Goal: Navigation & Orientation: Find specific page/section

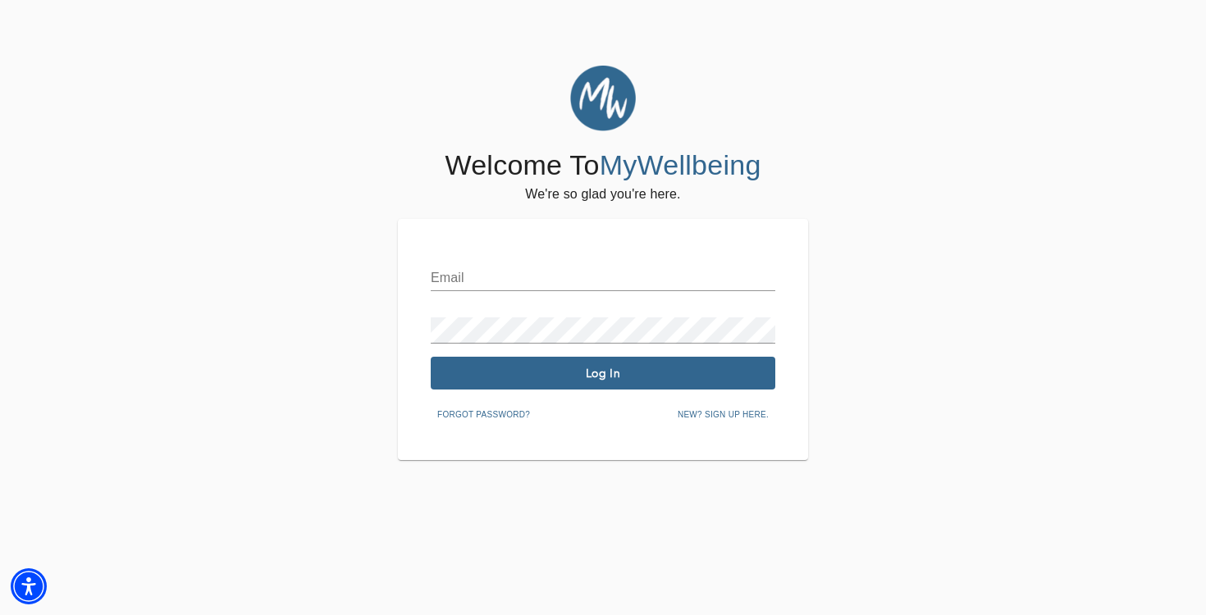
click at [468, 269] on input "text" at bounding box center [603, 278] width 345 height 26
type input "[EMAIL_ADDRESS][DOMAIN_NAME]"
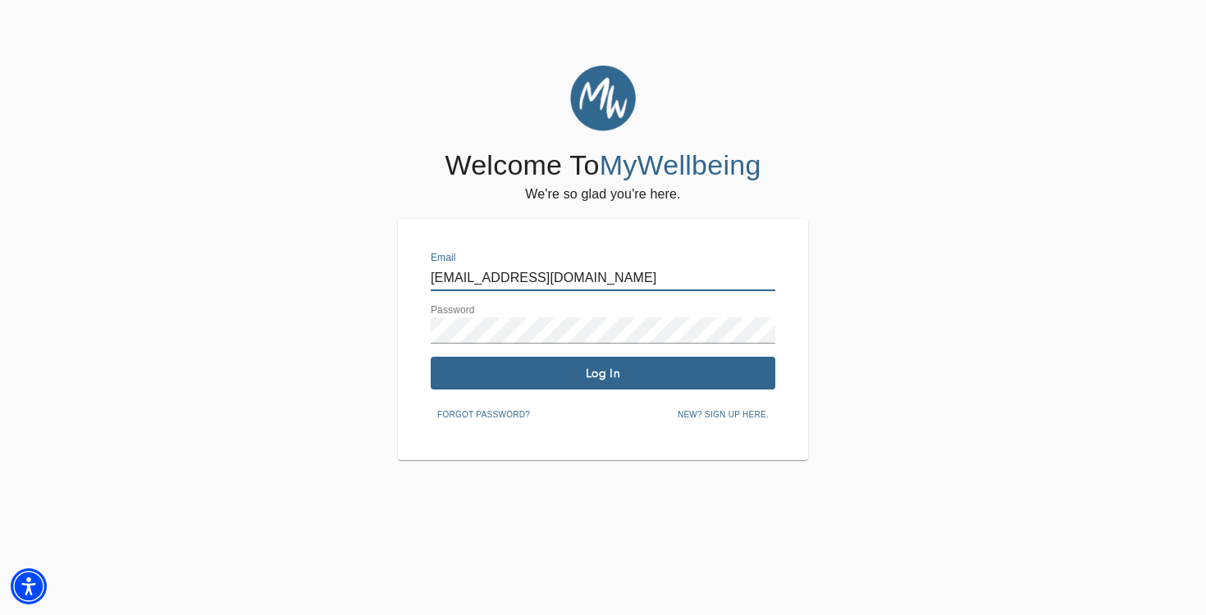
click at [614, 370] on span "Log In" at bounding box center [602, 374] width 331 height 16
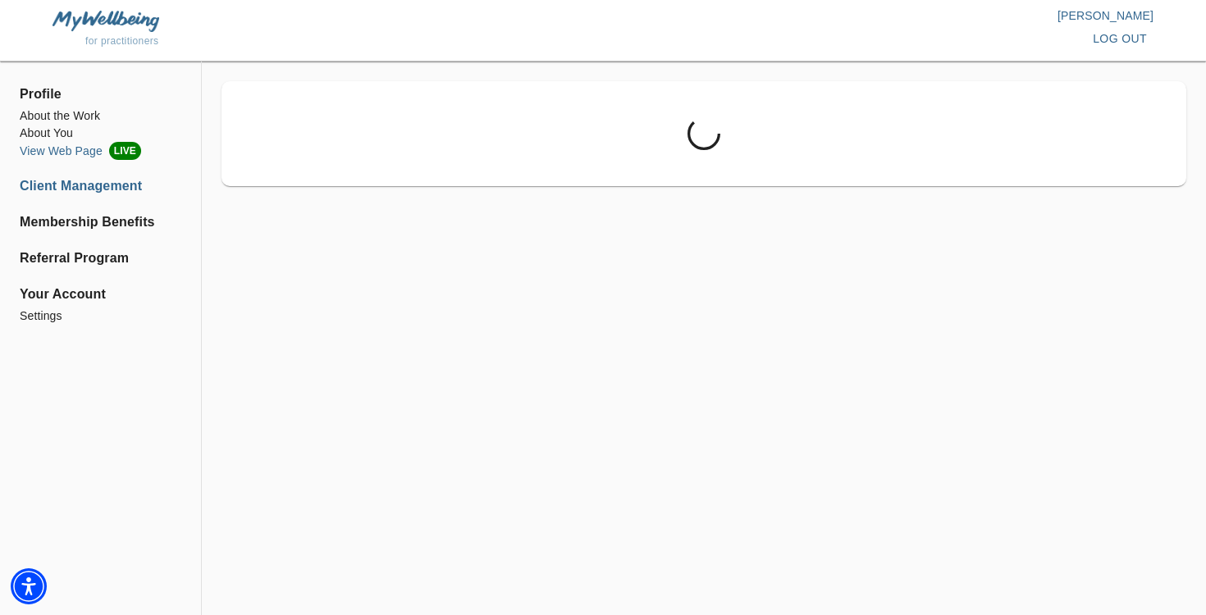
click at [80, 151] on li "View Web Page LIVE" at bounding box center [101, 151] width 162 height 18
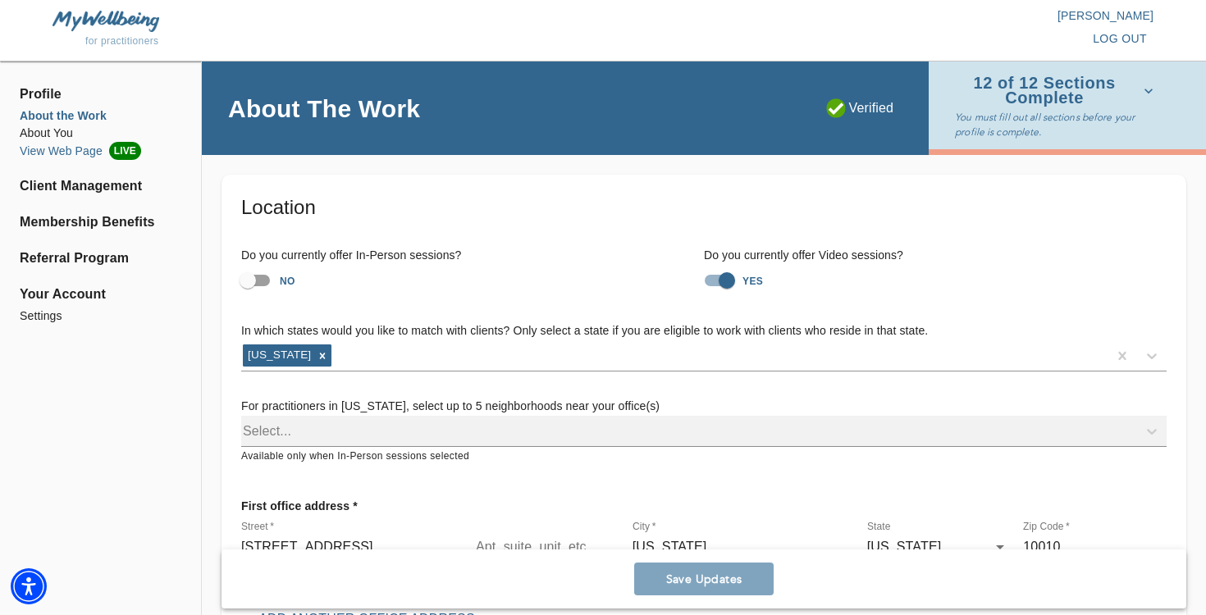
click at [73, 153] on li "View Web Page LIVE" at bounding box center [101, 151] width 162 height 18
